Goal: Navigation & Orientation: Find specific page/section

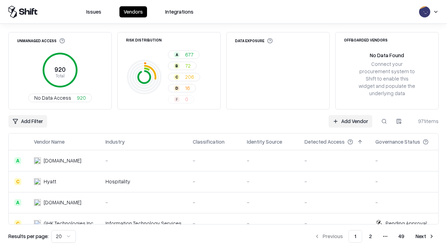
click at [64, 237] on html "Issues Vendors Integrations Unmanaged Access 920 Total No Data Access 920 Risk …" at bounding box center [223, 125] width 447 height 251
click at [425, 237] on button "Next" at bounding box center [424, 236] width 27 height 13
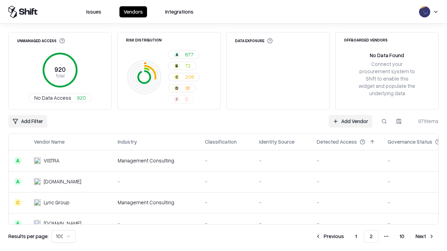
click at [425, 237] on button "Next" at bounding box center [424, 236] width 27 height 13
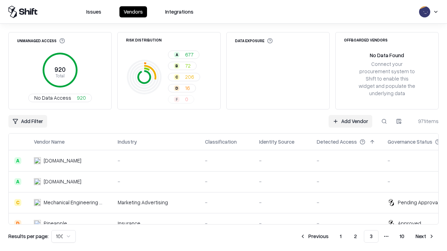
click at [425, 237] on button "Next" at bounding box center [424, 236] width 27 height 13
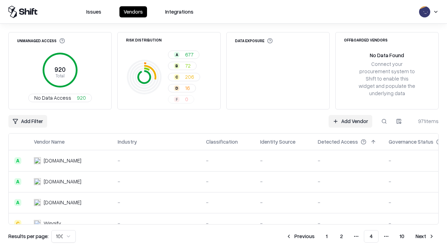
click at [425, 237] on button "Next" at bounding box center [424, 236] width 27 height 13
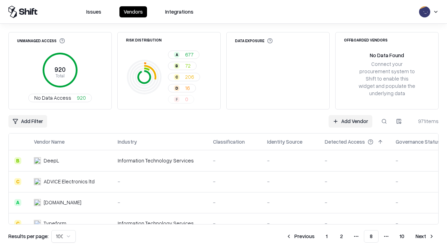
click at [425, 237] on button "Next" at bounding box center [424, 236] width 27 height 13
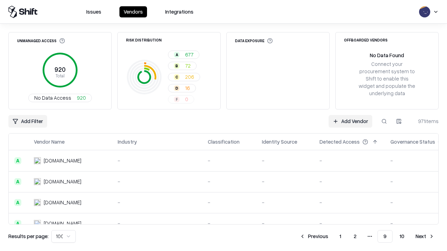
click at [425, 237] on button "Next" at bounding box center [424, 236] width 27 height 13
click at [330, 237] on button "Previous" at bounding box center [329, 236] width 37 height 13
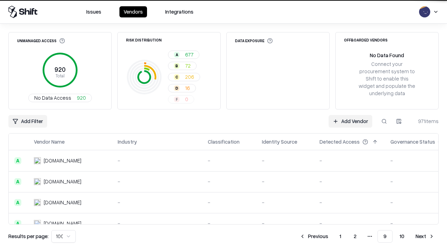
click at [314, 237] on button "Previous" at bounding box center [313, 236] width 37 height 13
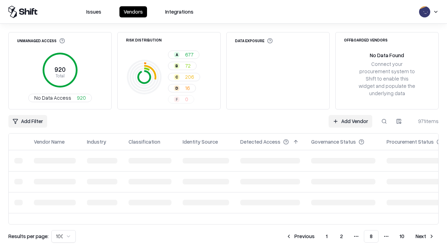
click at [300, 237] on button "Previous" at bounding box center [300, 236] width 37 height 13
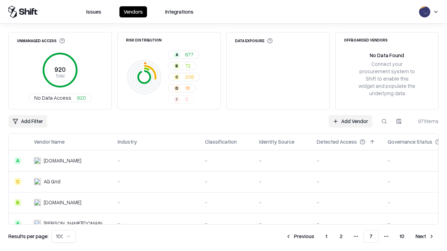
click at [300, 237] on button "Previous" at bounding box center [299, 236] width 37 height 13
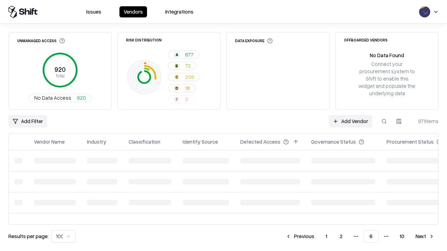
click at [300, 237] on button "Previous" at bounding box center [299, 236] width 37 height 13
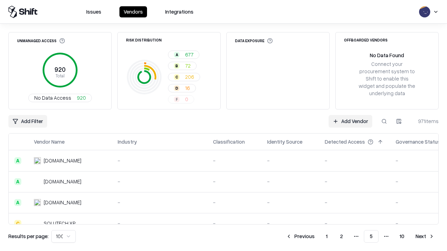
click at [300, 237] on button "Previous" at bounding box center [300, 236] width 37 height 13
